Goal: Transaction & Acquisition: Purchase product/service

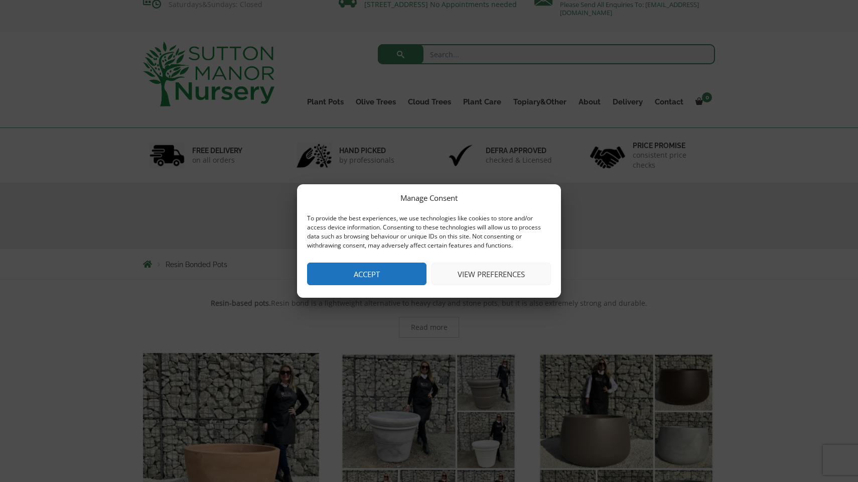
click at [374, 271] on button "Accept" at bounding box center [366, 273] width 119 height 23
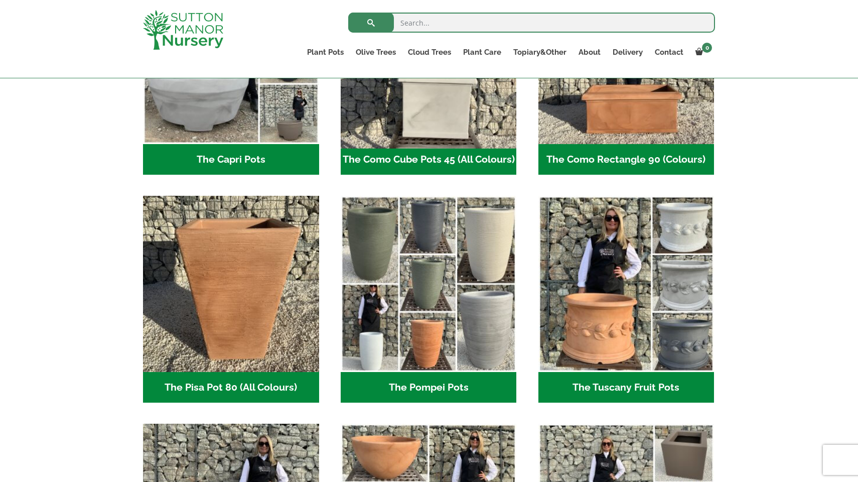
scroll to position [617, 0]
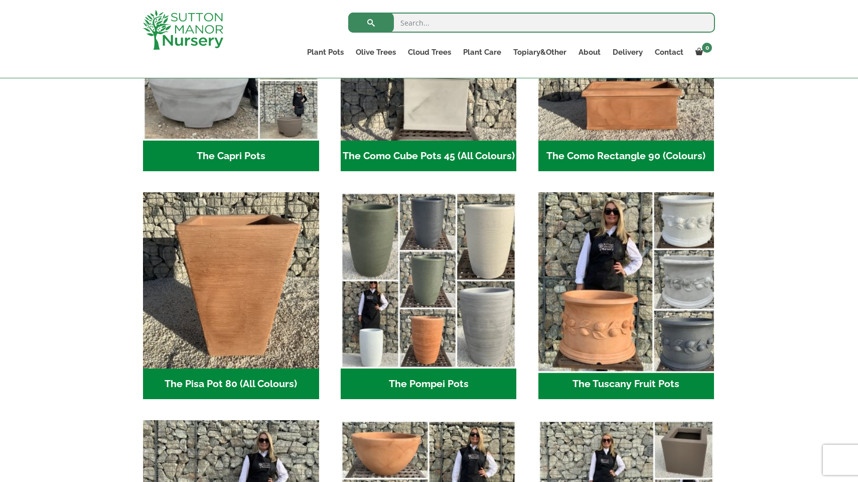
click at [629, 306] on img "Visit product category The Tuscany Fruit Pots" at bounding box center [626, 280] width 185 height 185
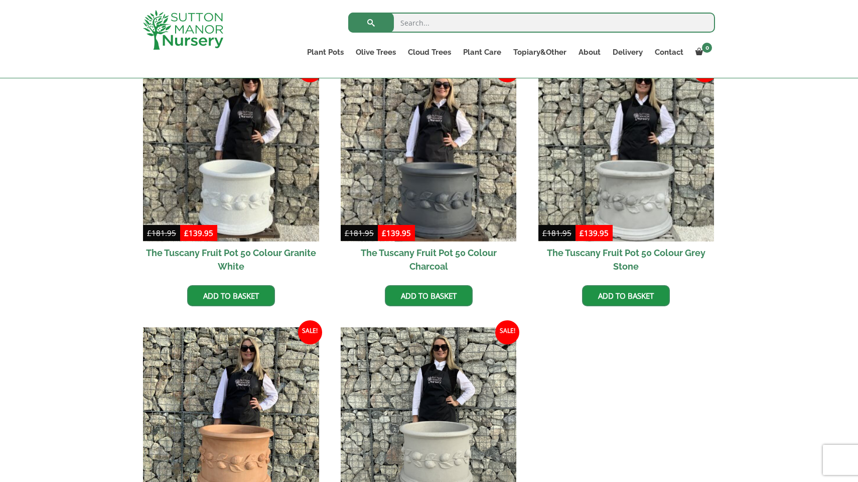
scroll to position [313, 0]
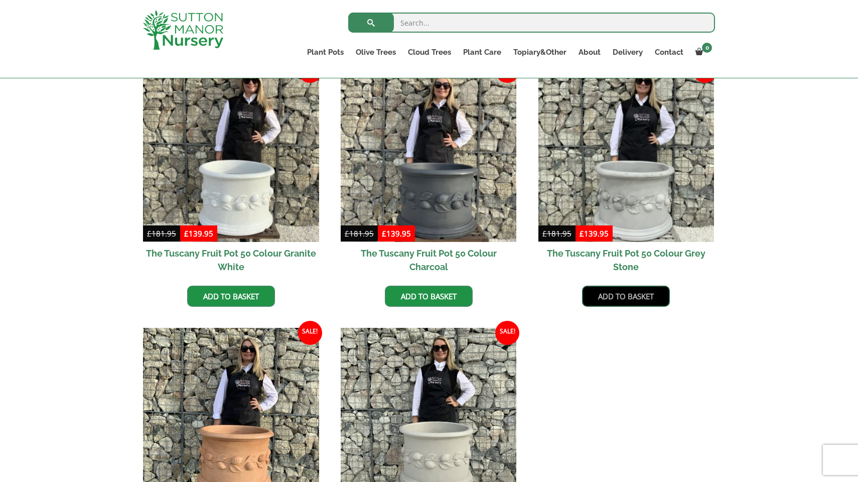
click at [626, 299] on link "Add to basket" at bounding box center [626, 296] width 88 height 21
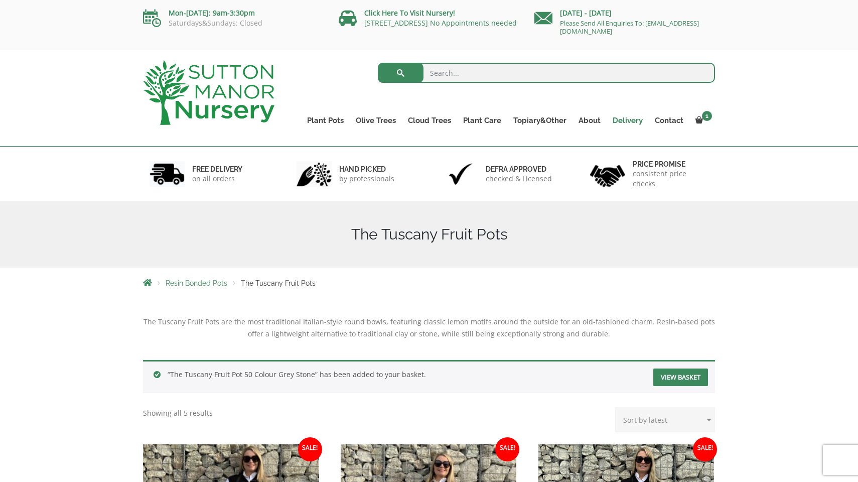
click at [629, 122] on link "Delivery" at bounding box center [628, 120] width 42 height 14
